Goal: Contribute content

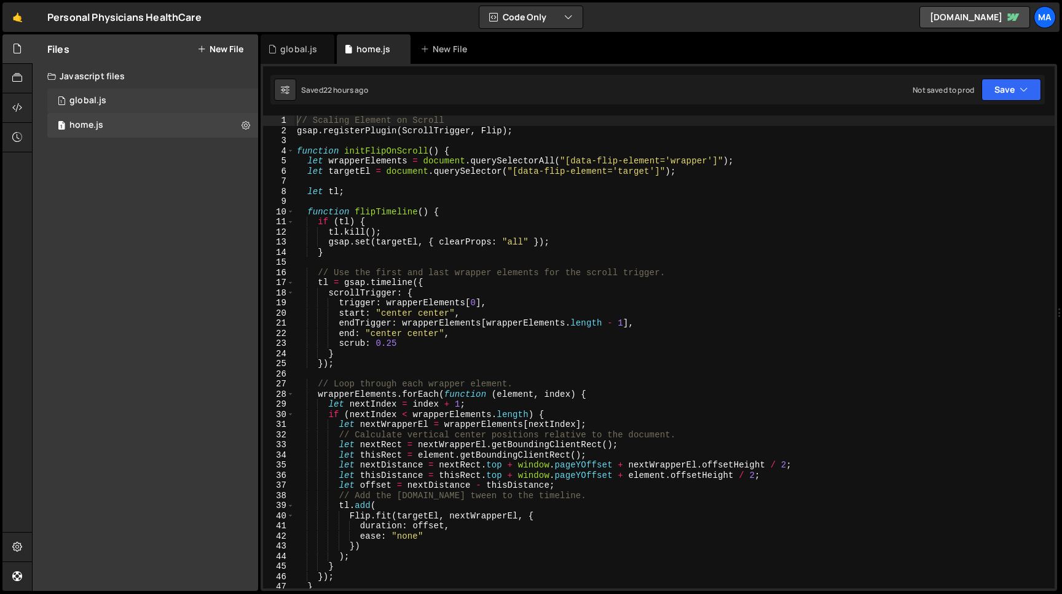
click at [117, 108] on div "1 global.js 0" at bounding box center [152, 100] width 211 height 25
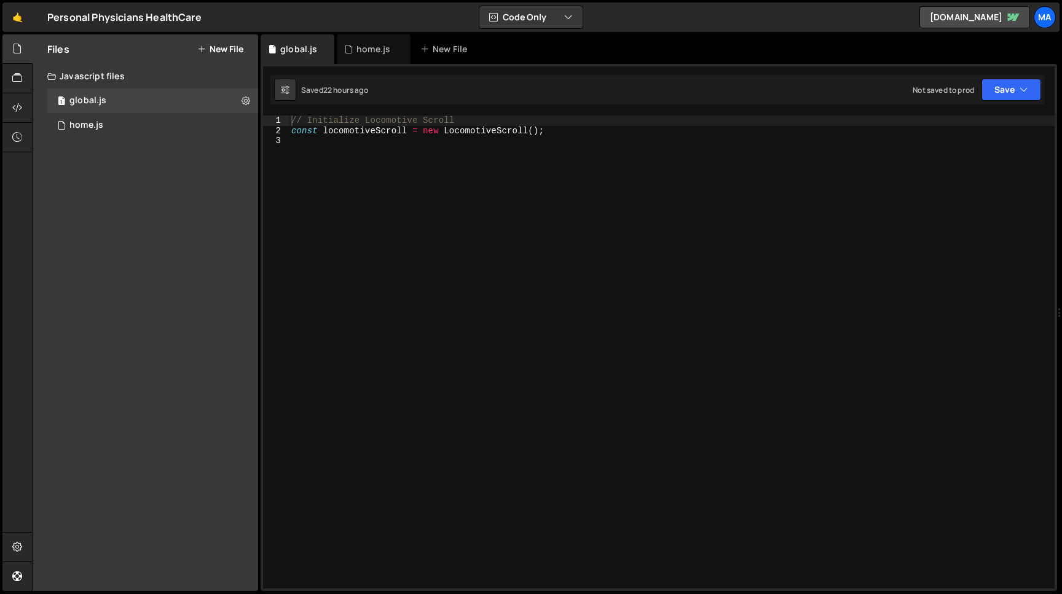
click at [293, 120] on div "// Initialize Locomotive Scroll const locomotiveScroll = new LocomotiveScroll (…" at bounding box center [672, 362] width 766 height 493
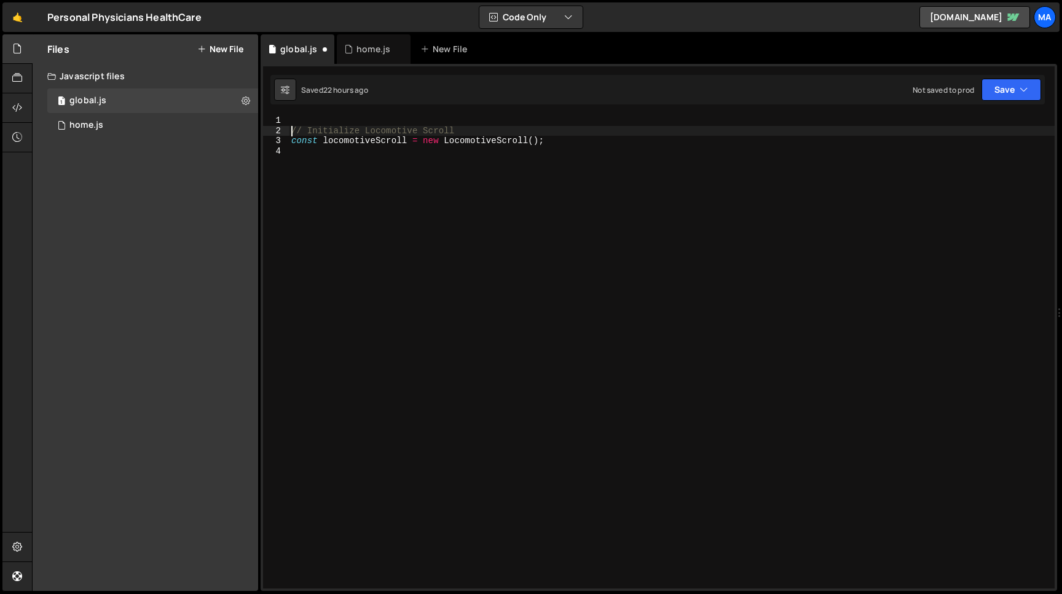
type textarea "// Initialize Locomotive Scroll"
click at [305, 120] on div "// Initialize Locomotive Scroll const locomotiveScroll = new LocomotiveScroll (…" at bounding box center [672, 362] width 766 height 493
type textarea "// Import Font"
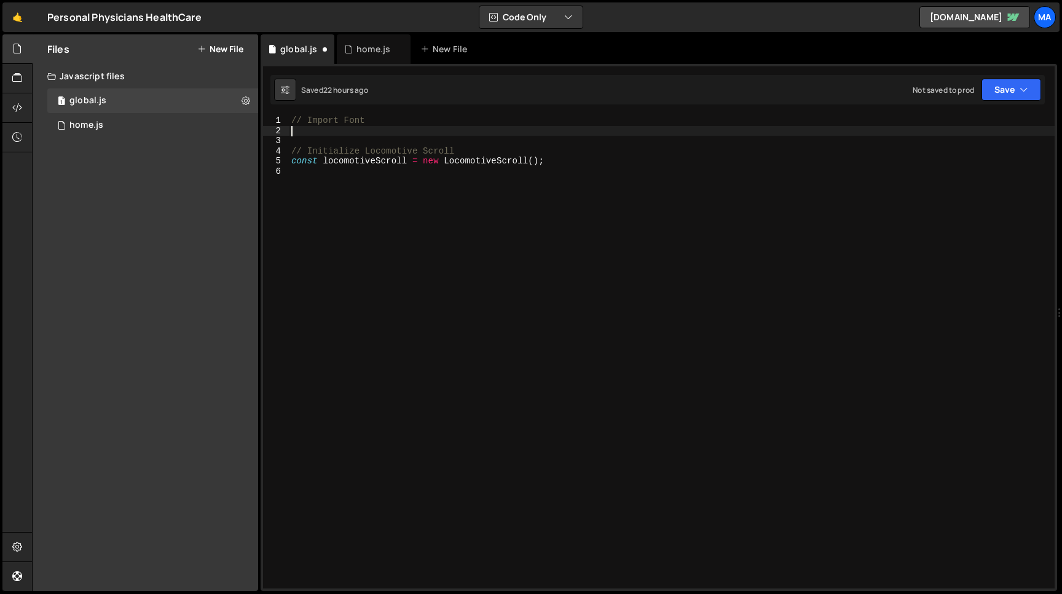
paste textarea
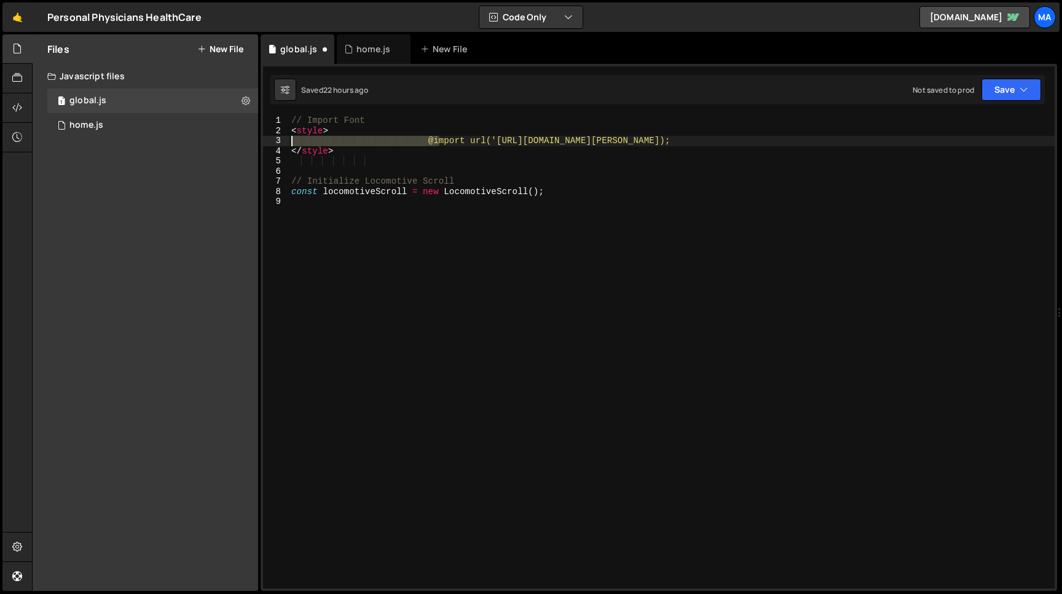
drag, startPoint x: 439, startPoint y: 142, endPoint x: 289, endPoint y: 141, distance: 149.9
click at [289, 141] on div "// Import Font < style > @import url('[URL][DOMAIN_NAME][PERSON_NAME]); </ styl…" at bounding box center [672, 362] width 766 height 493
drag, startPoint x: 335, startPoint y: 134, endPoint x: 237, endPoint y: 134, distance: 97.7
click at [289, 134] on div "// Import Font < style > @import url('[URL][DOMAIN_NAME][PERSON_NAME]); </ styl…" at bounding box center [672, 352] width 766 height 473
type textarea "<style>"
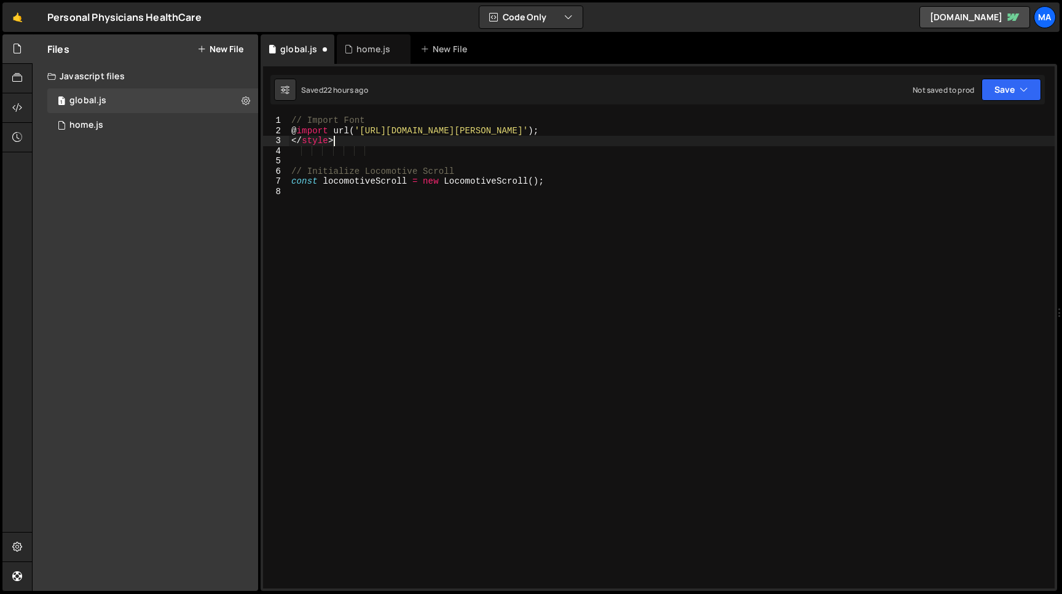
drag, startPoint x: 337, startPoint y: 141, endPoint x: 231, endPoint y: 141, distance: 105.7
click at [289, 141] on div "// Import Font @ import url ( '[URL][DOMAIN_NAME][PERSON_NAME]' ) ; </ style > …" at bounding box center [672, 352] width 766 height 473
type textarea "</style>"
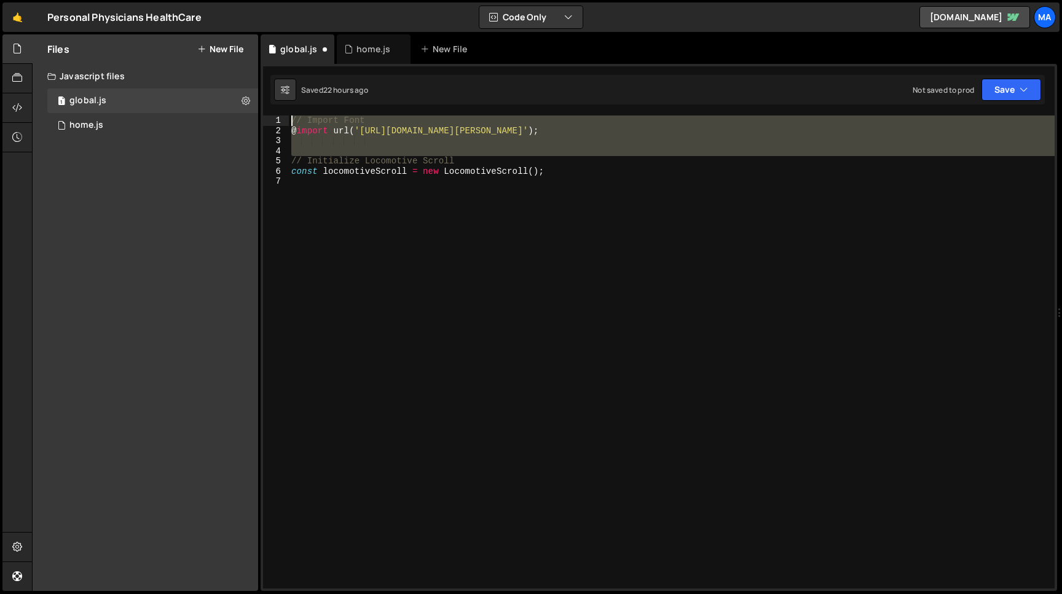
drag, startPoint x: 293, startPoint y: 162, endPoint x: 292, endPoint y: 112, distance: 50.4
click at [292, 116] on div "// Import Font @ import url ( '[URL][DOMAIN_NAME][PERSON_NAME]' ) ; // Initiali…" at bounding box center [672, 352] width 766 height 473
type textarea "// Initialize Locomotive Scroll"
